Goal: Find specific page/section: Find specific page/section

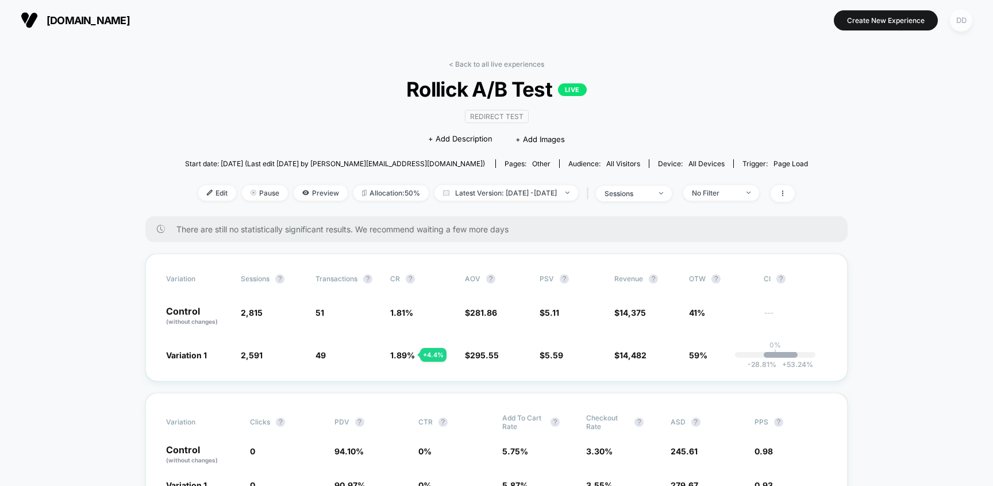
click at [960, 21] on div "DD" at bounding box center [961, 20] width 22 height 22
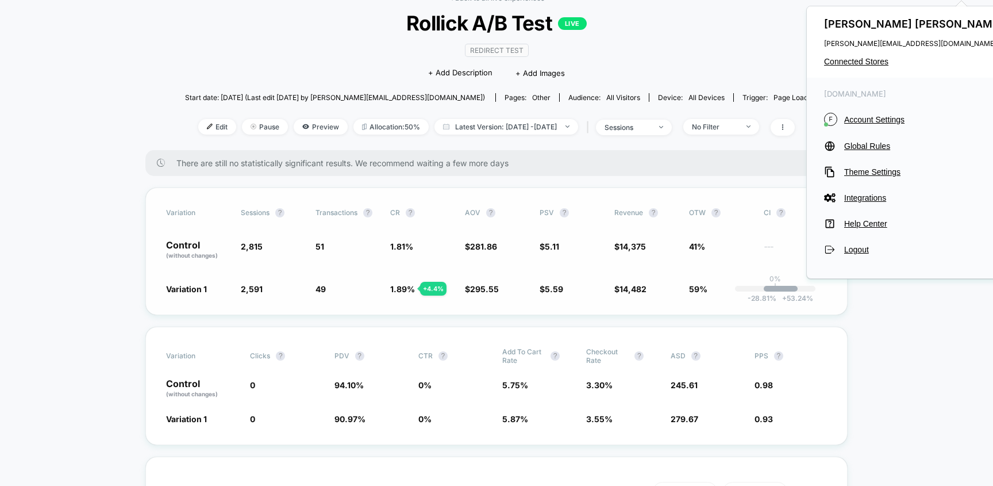
scroll to position [66, 0]
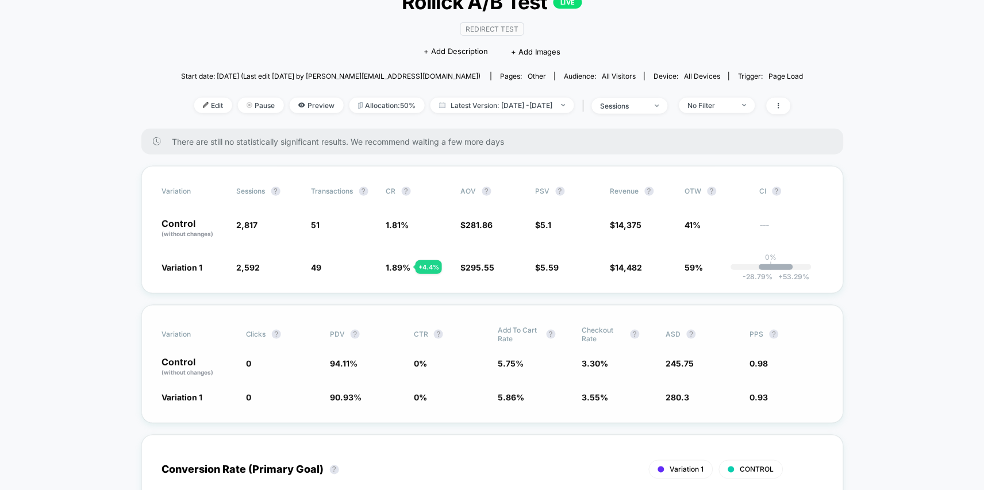
scroll to position [89, 0]
